Goal: Task Accomplishment & Management: Use online tool/utility

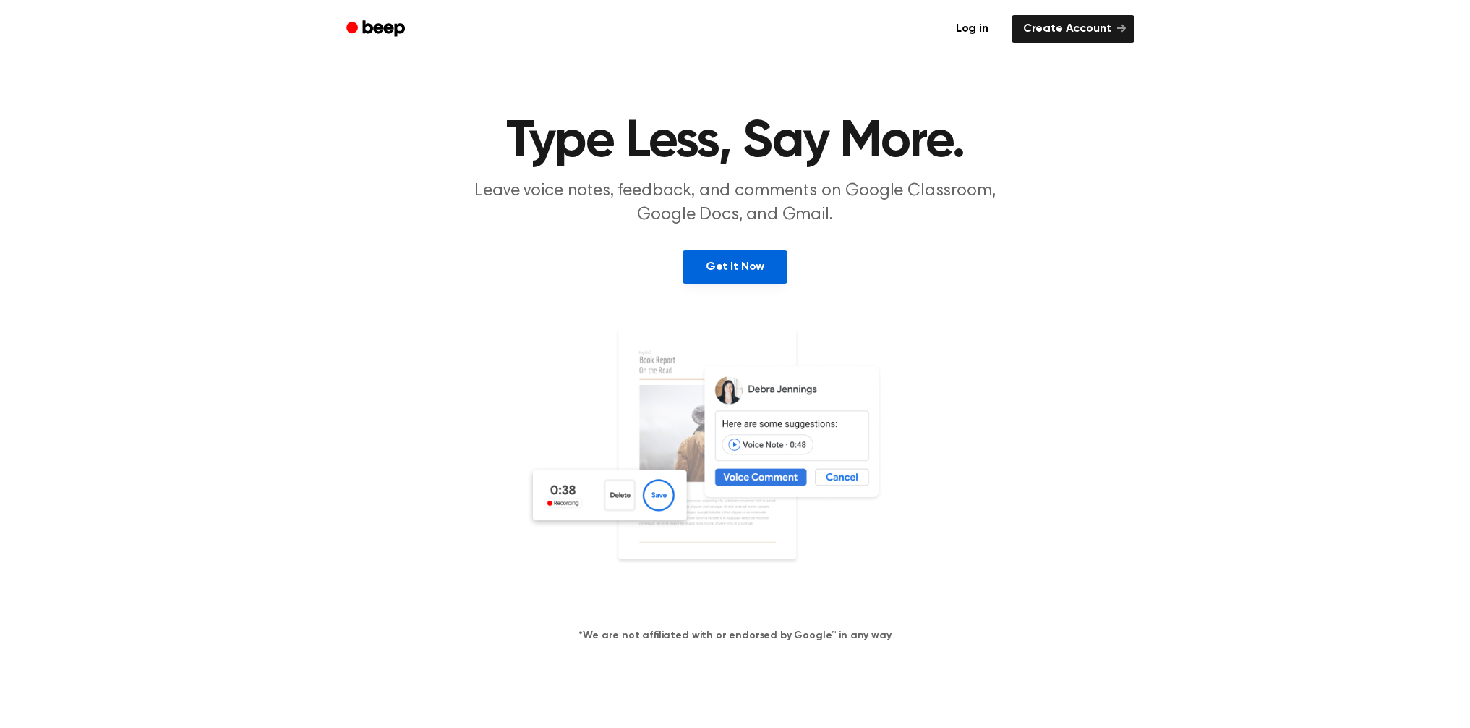
click at [754, 261] on link "Get It Now" at bounding box center [735, 266] width 105 height 33
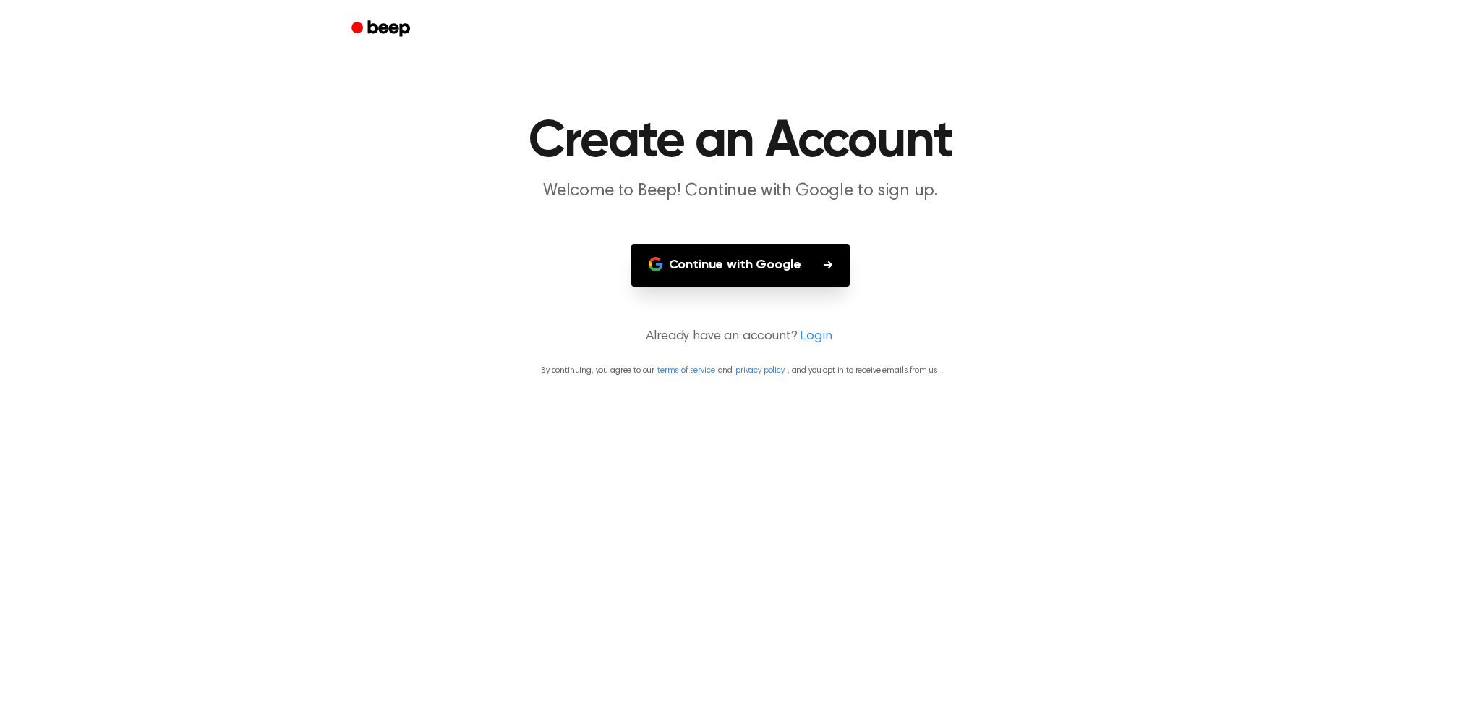
click at [754, 265] on button "Continue with Google" at bounding box center [740, 265] width 219 height 43
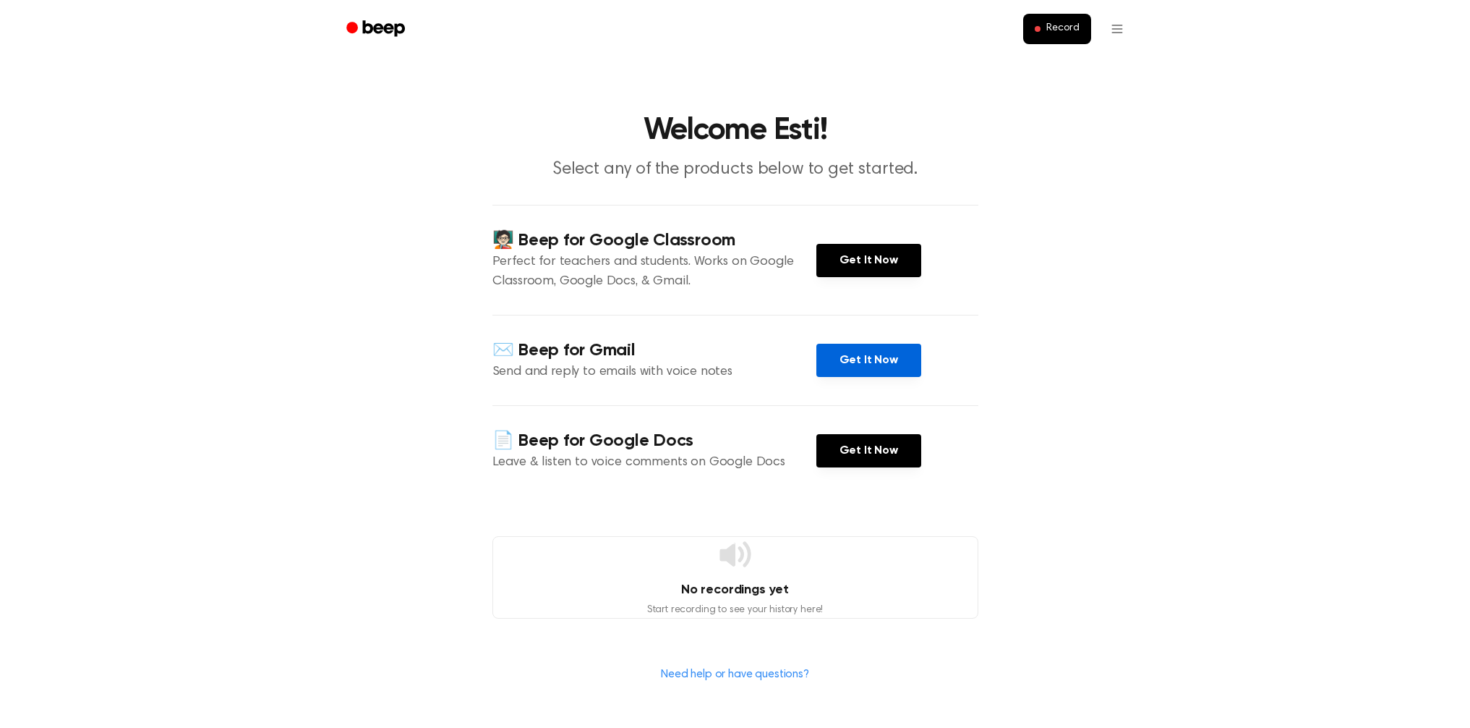
click at [844, 361] on link "Get It Now" at bounding box center [869, 360] width 105 height 33
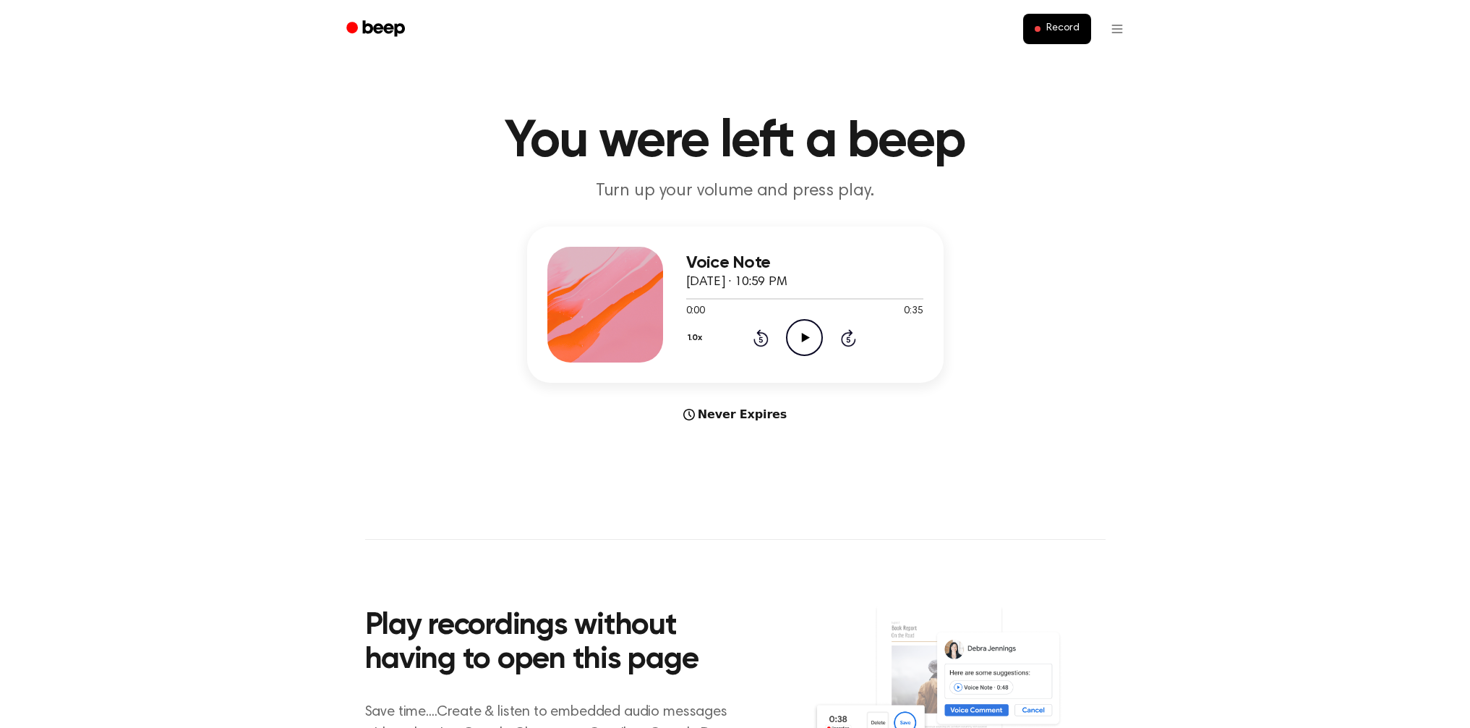
click at [803, 357] on div "Voice Note [DATE] · 10:59 PM 0:00 0:35 Your browser does not support the [objec…" at bounding box center [804, 305] width 237 height 116
click at [809, 336] on icon "Play Audio" at bounding box center [804, 337] width 37 height 37
click at [1036, 39] on button "Record" at bounding box center [1056, 29] width 67 height 30
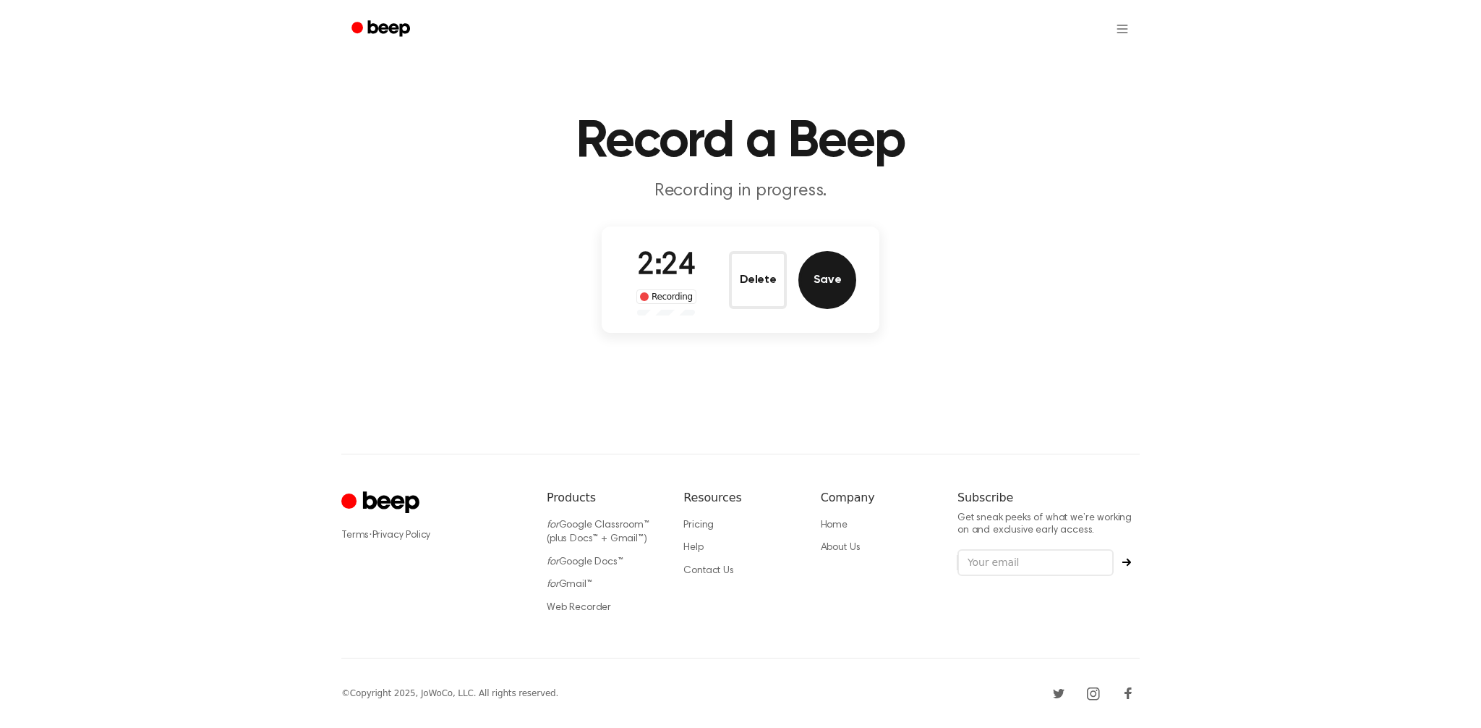
click at [829, 268] on button "Save" at bounding box center [828, 280] width 58 height 58
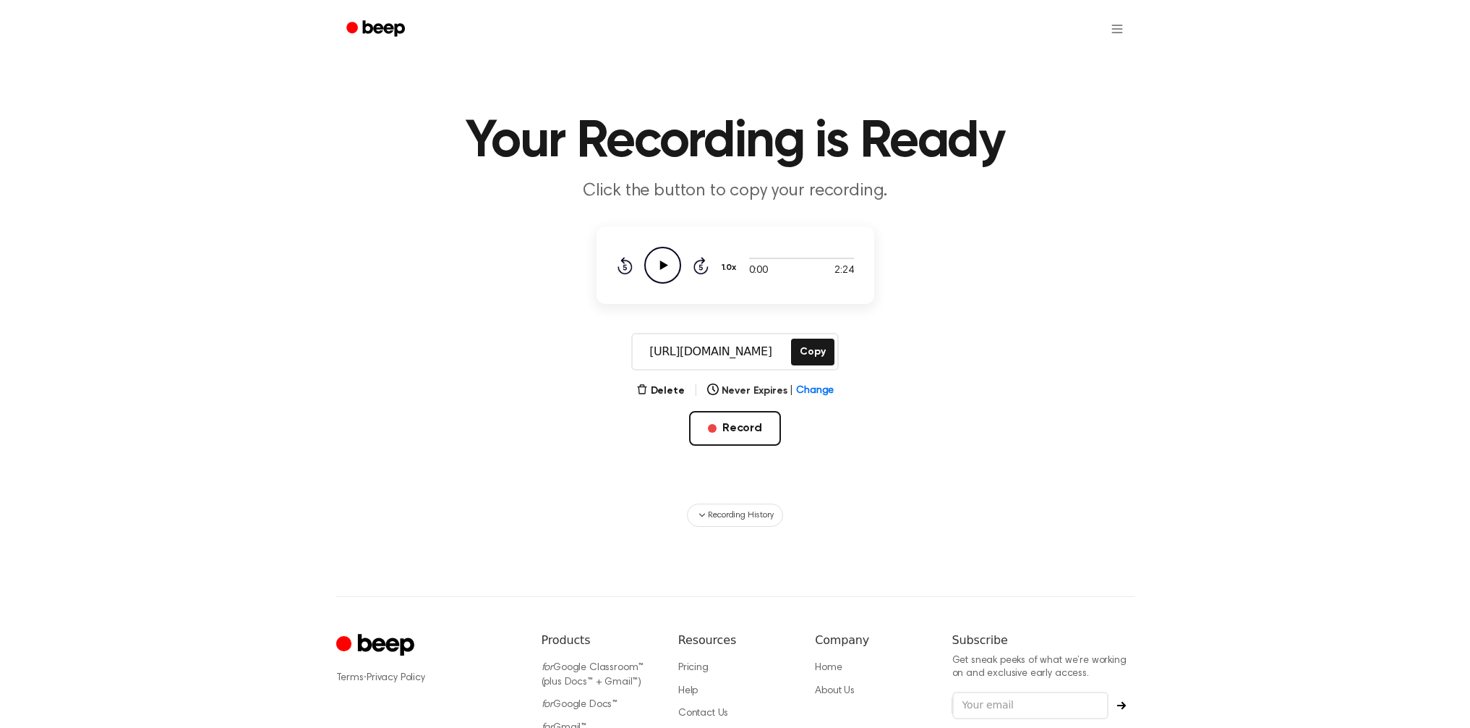
click at [661, 263] on icon at bounding box center [664, 264] width 8 height 9
click at [672, 270] on icon "Pause Audio" at bounding box center [662, 265] width 37 height 37
click at [811, 354] on button "Copy" at bounding box center [812, 351] width 43 height 27
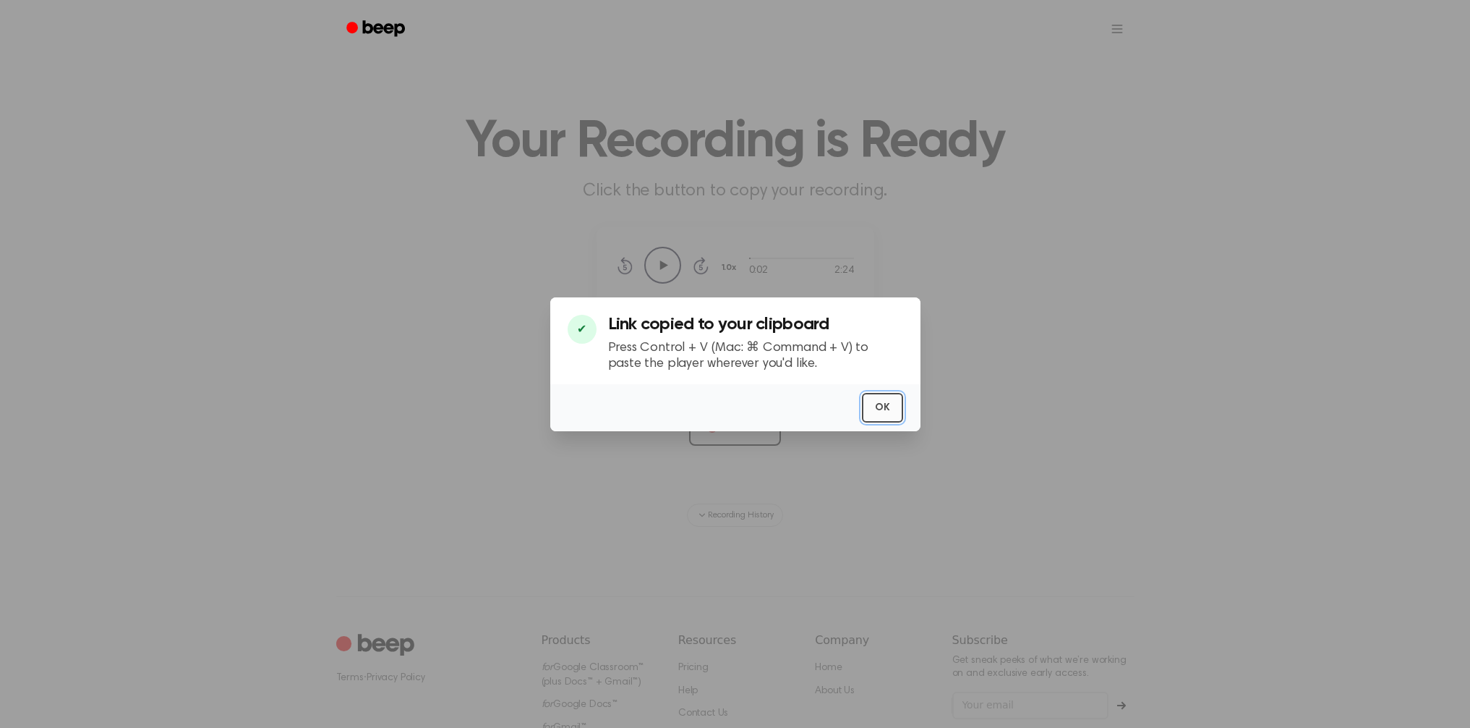
click at [887, 397] on button "OK" at bounding box center [882, 408] width 41 height 30
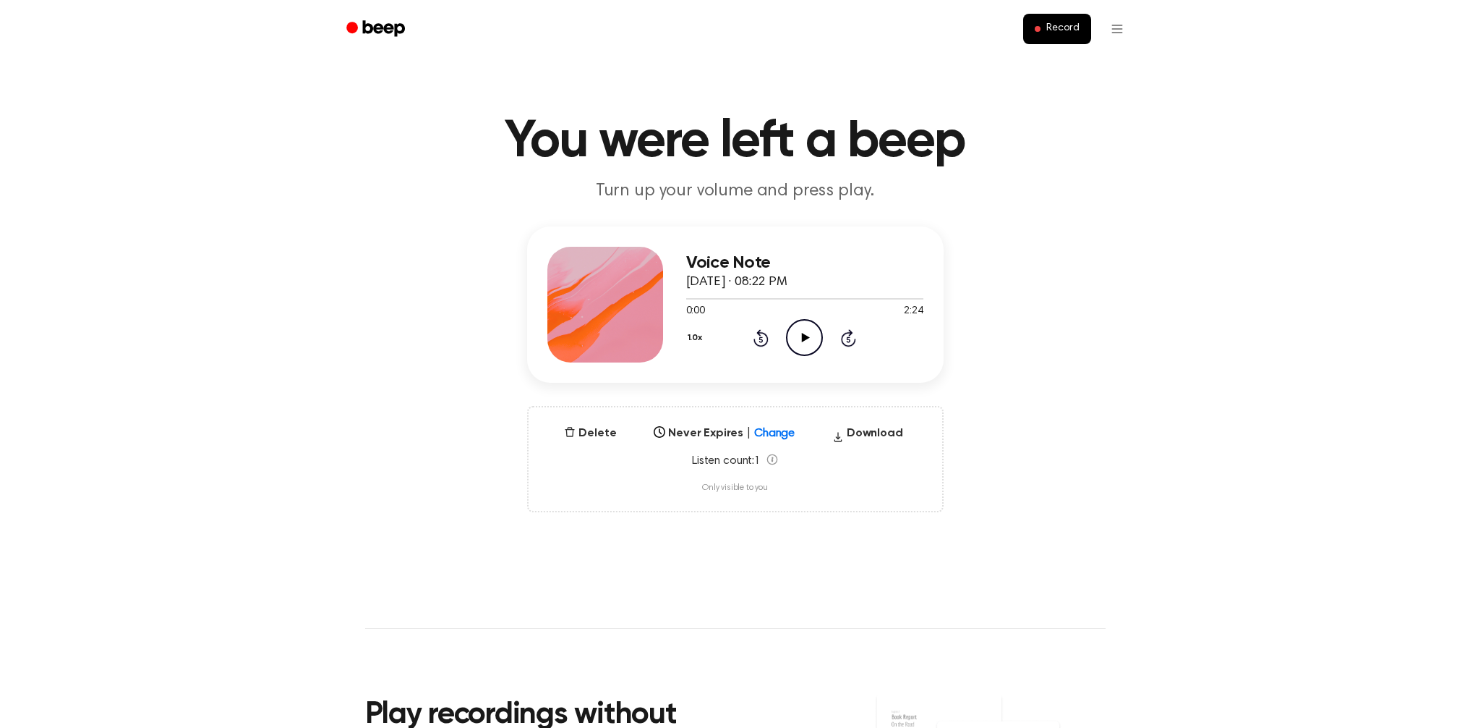
click at [874, 421] on div "Delete Never Expires | Change Select... Download Listen count: 1 Only visible t…" at bounding box center [735, 459] width 417 height 106
click at [867, 433] on button "Download" at bounding box center [868, 436] width 82 height 23
click at [858, 95] on main "You were left a beep Turn up your volume and press play. File downloaded succes…" at bounding box center [735, 476] width 1470 height 953
